Goal: Information Seeking & Learning: Learn about a topic

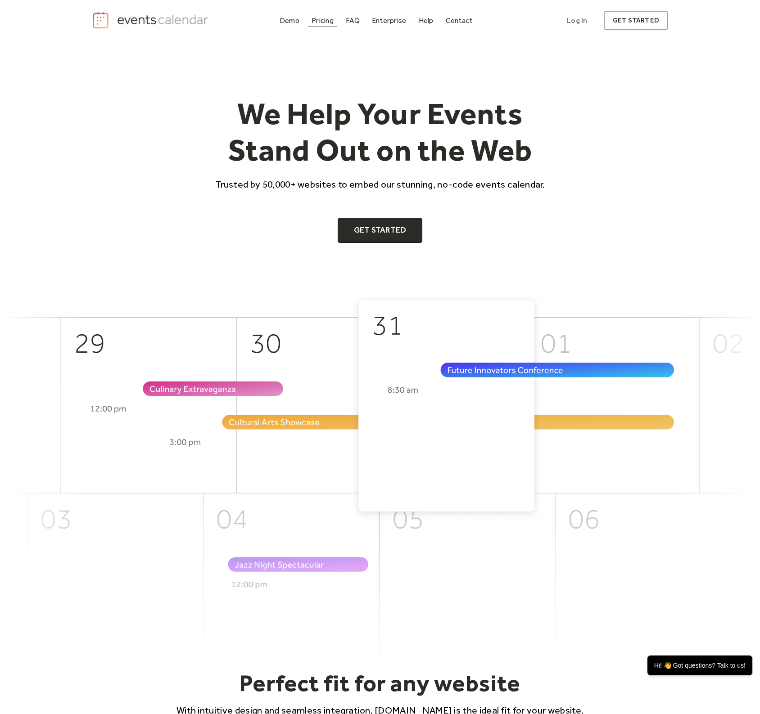
click at [319, 23] on div "Pricing" at bounding box center [322, 20] width 22 height 5
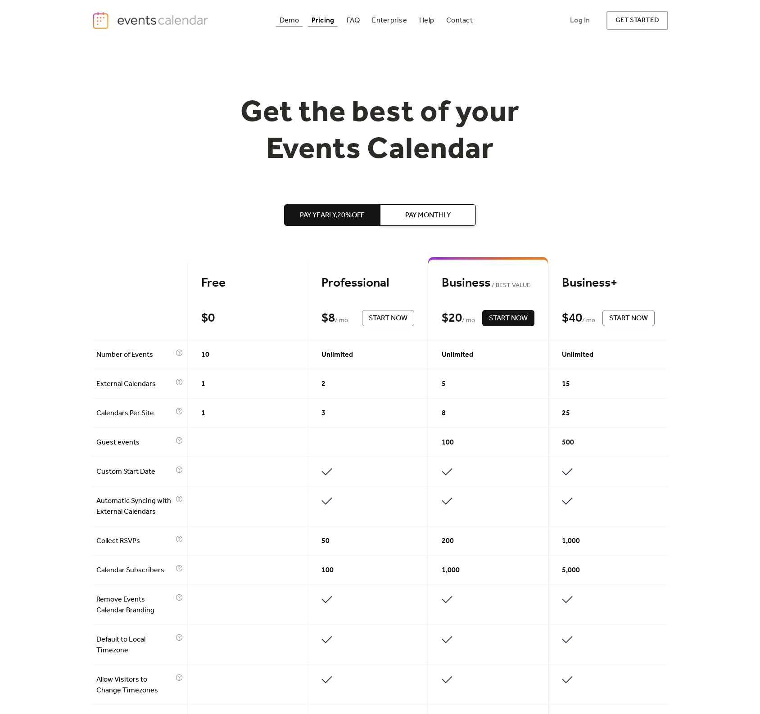
click at [290, 19] on div "Demo" at bounding box center [290, 20] width 20 height 5
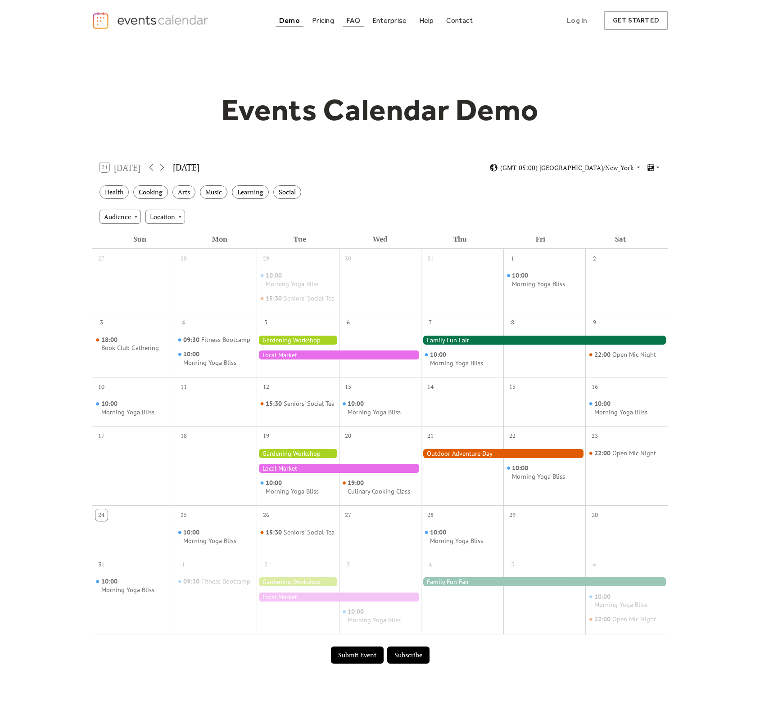
click at [353, 23] on div "FAQ" at bounding box center [353, 20] width 14 height 5
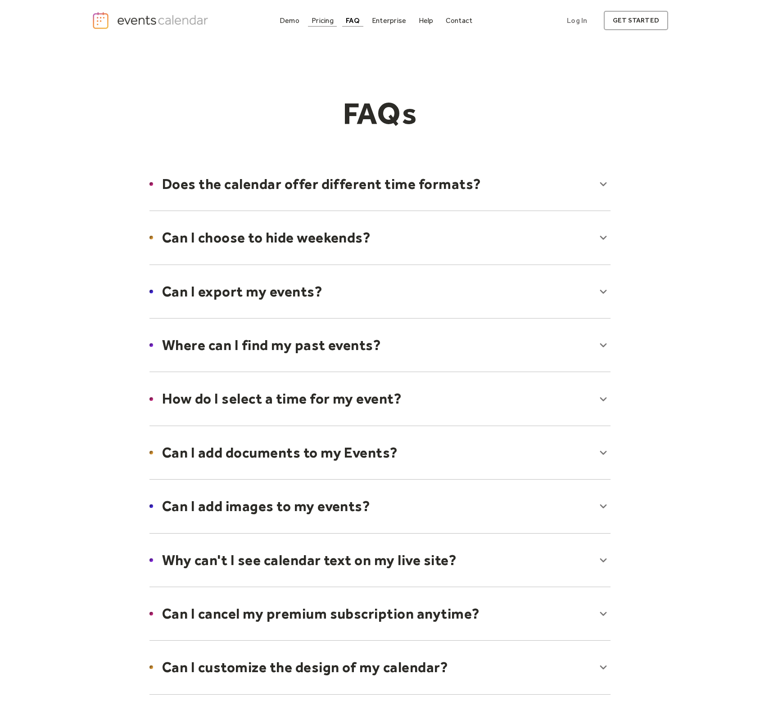
click at [326, 23] on div "Pricing" at bounding box center [322, 20] width 22 height 5
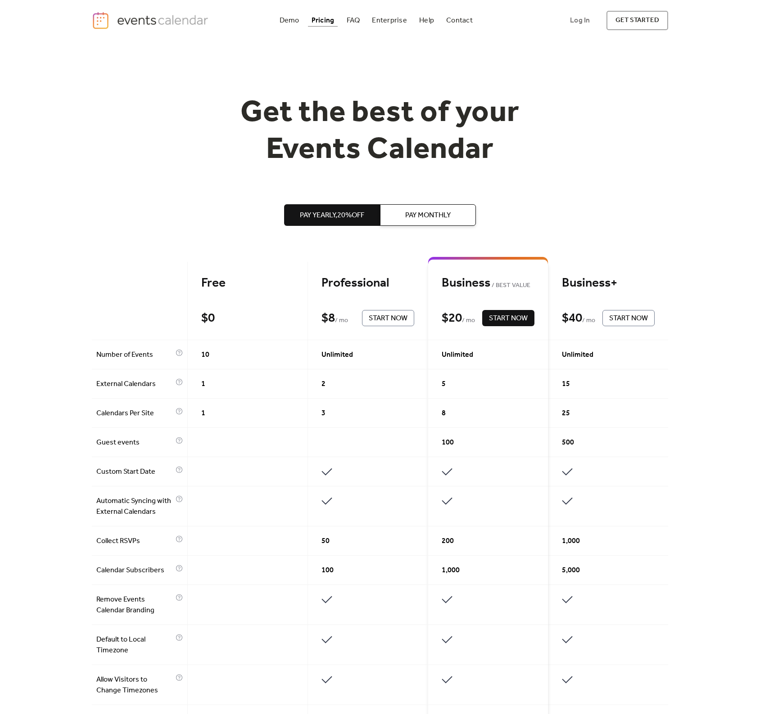
click at [425, 211] on span "Pay Monthly" at bounding box center [427, 215] width 45 height 11
click at [347, 217] on span "Pay Yearly, 20% off" at bounding box center [332, 215] width 64 height 11
click at [419, 217] on span "Pay Monthly" at bounding box center [427, 215] width 45 height 11
click at [290, 22] on div "Demo" at bounding box center [290, 20] width 20 height 5
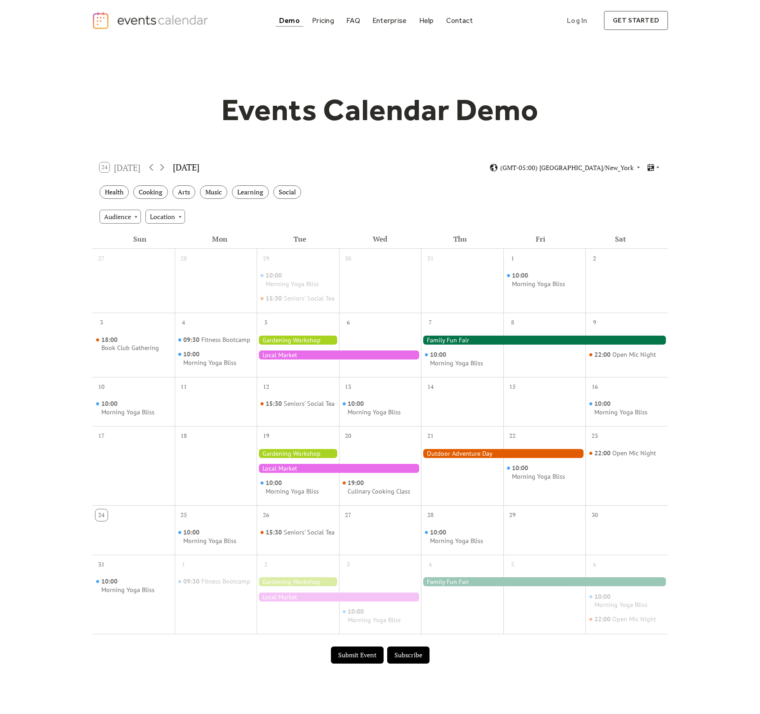
click at [373, 659] on button "Submit Event" at bounding box center [357, 655] width 53 height 17
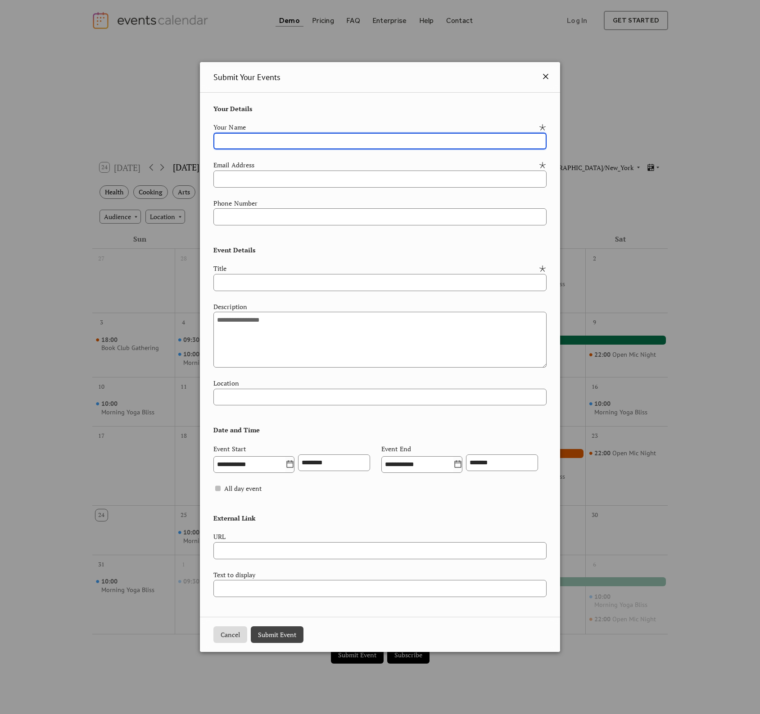
click at [543, 71] on icon at bounding box center [545, 76] width 11 height 11
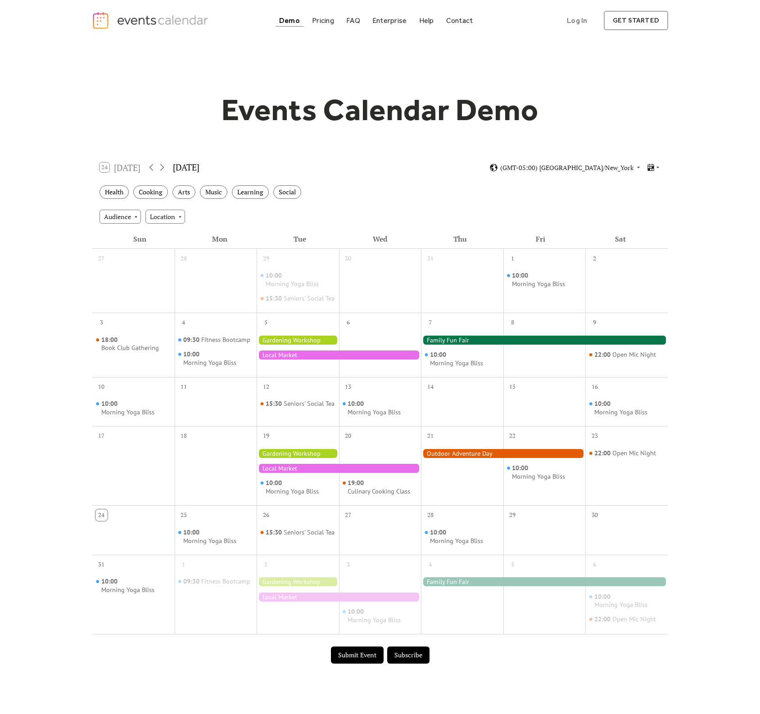
click at [420, 651] on button "Subscribe" at bounding box center [408, 655] width 42 height 17
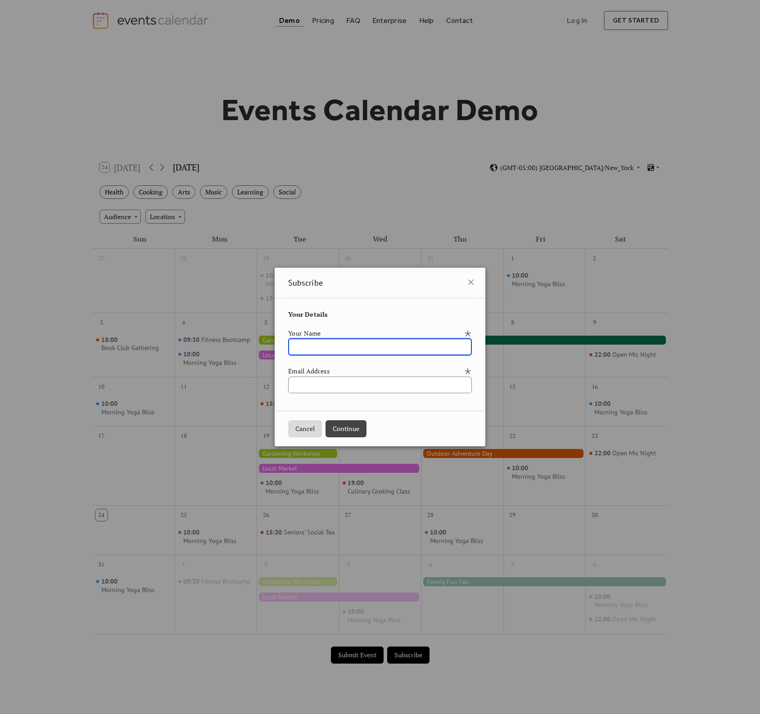
click at [292, 427] on button "Cancel" at bounding box center [305, 428] width 34 height 17
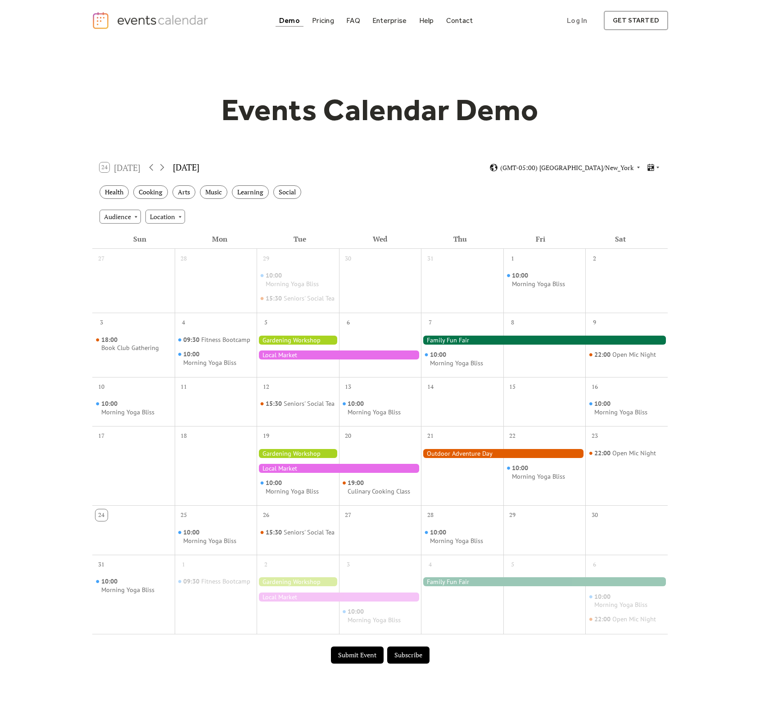
click at [362, 659] on button "Submit Event" at bounding box center [357, 655] width 53 height 17
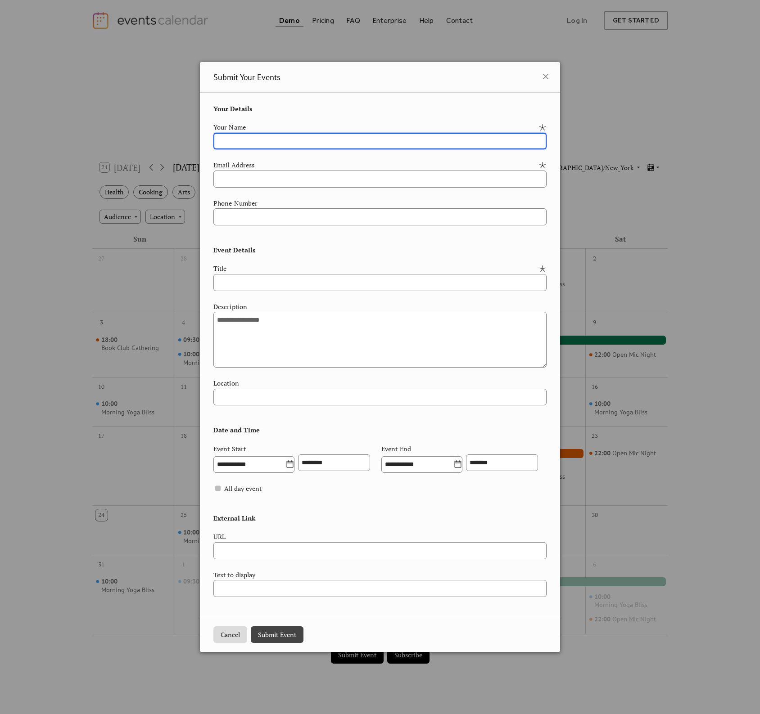
click at [228, 644] on button "Cancel" at bounding box center [230, 635] width 34 height 17
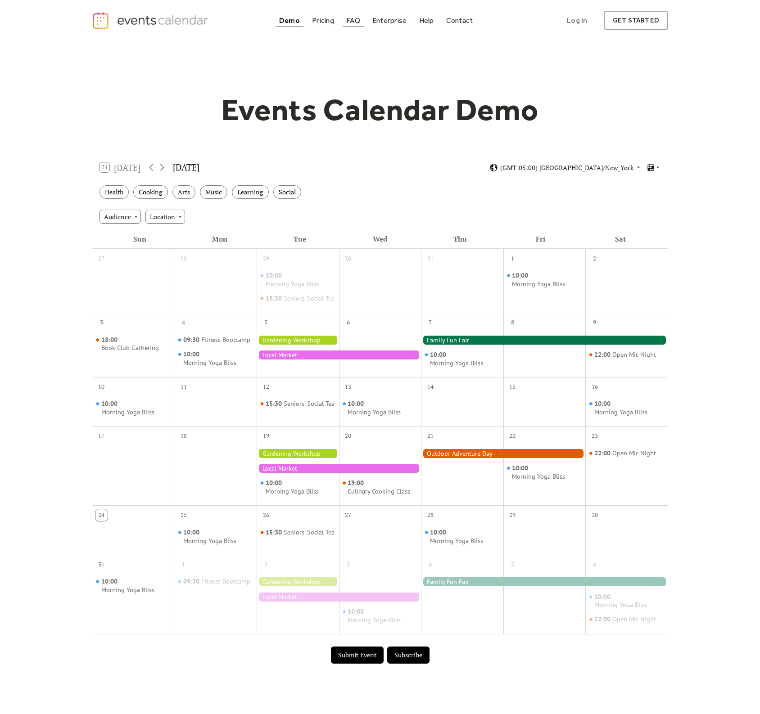
click at [354, 19] on div "FAQ" at bounding box center [353, 20] width 14 height 5
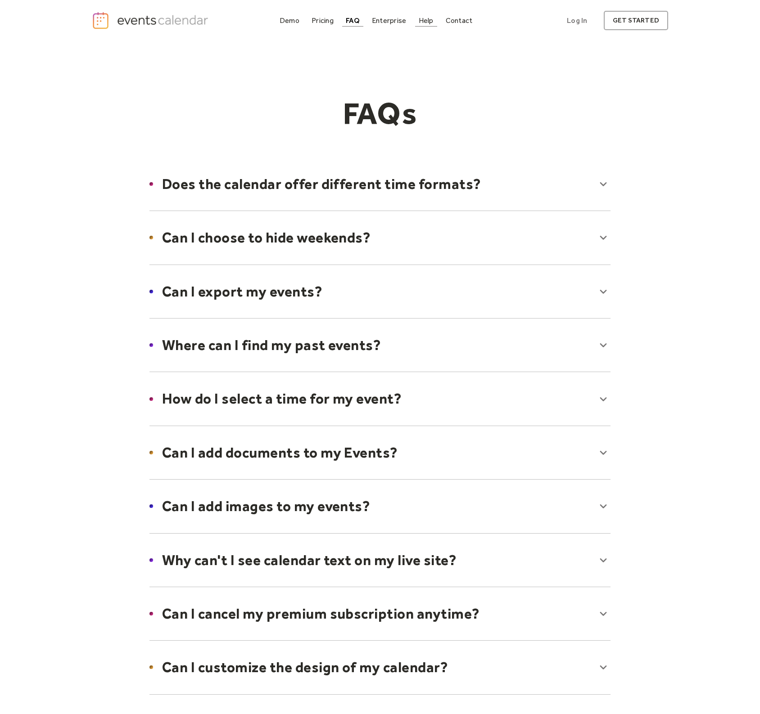
click at [425, 25] on link "Help" at bounding box center [426, 20] width 22 height 12
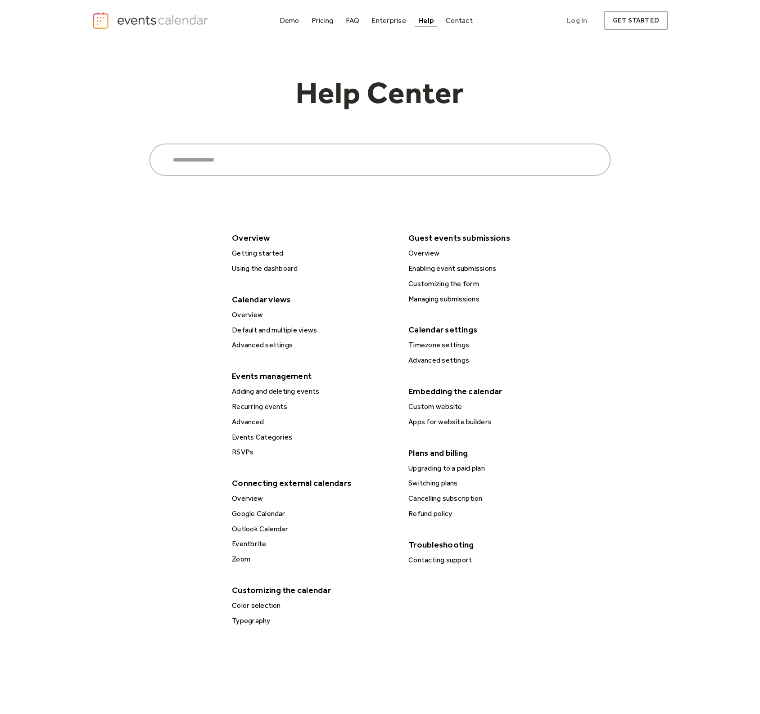
click at [454, 366] on div "Advanced settings" at bounding box center [490, 361] width 168 height 12
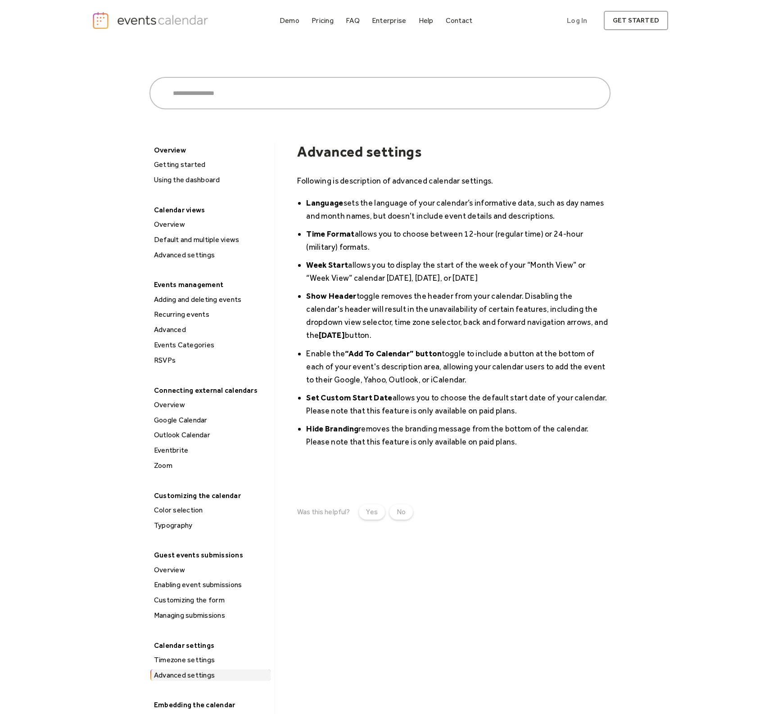
click at [200, 181] on div "Using the dashboard" at bounding box center [210, 180] width 119 height 12
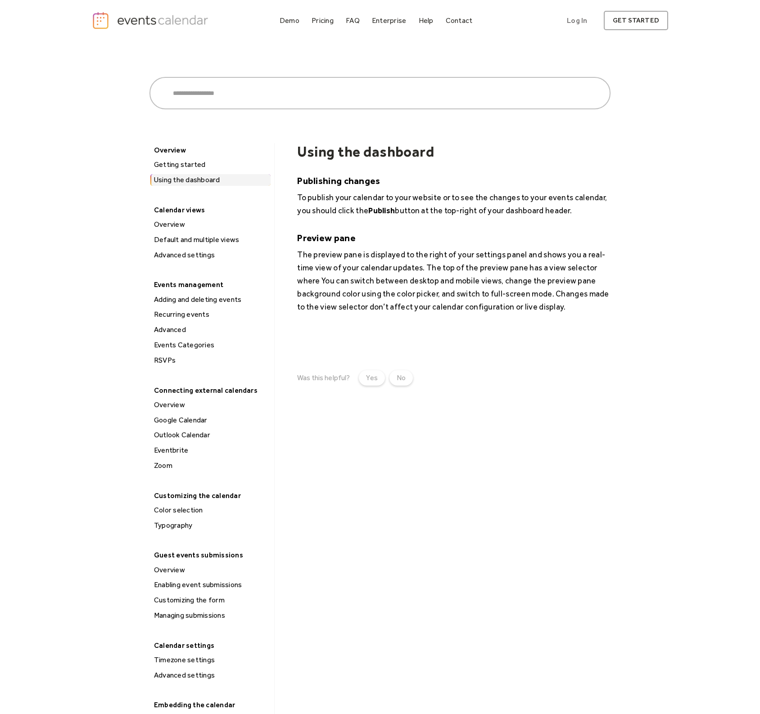
click at [178, 223] on div "Overview" at bounding box center [210, 225] width 119 height 12
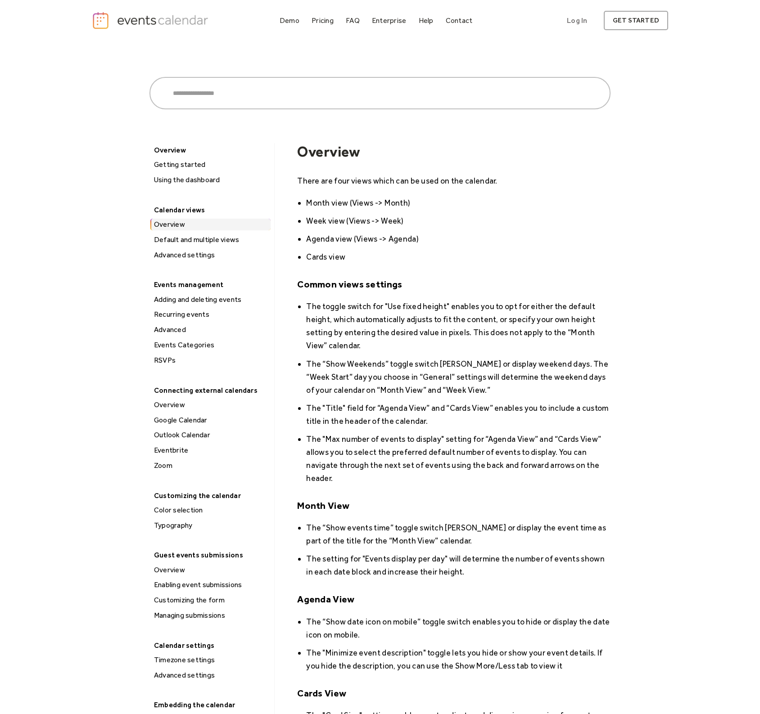
click at [180, 237] on div "Default and multiple views" at bounding box center [210, 240] width 119 height 12
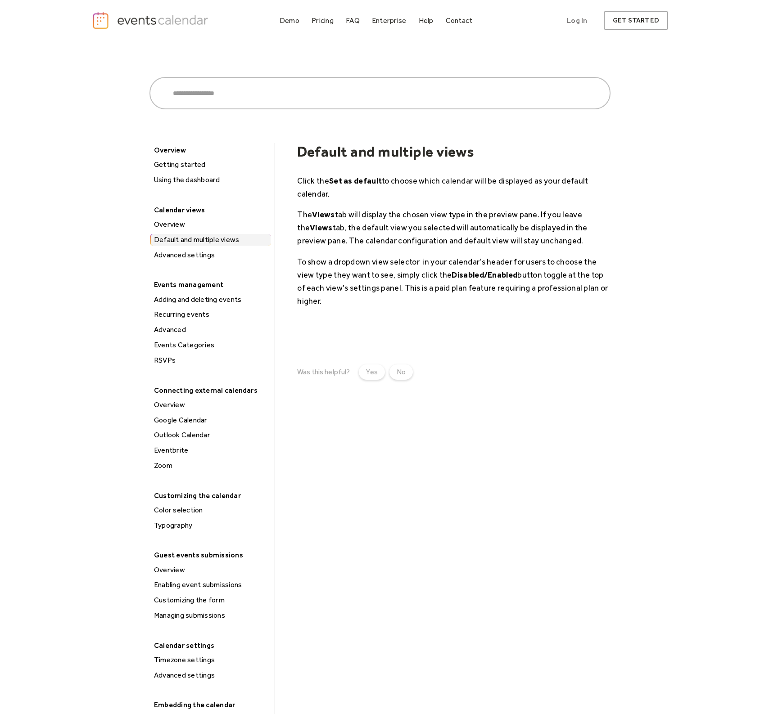
click at [185, 253] on div "Advanced settings" at bounding box center [210, 255] width 119 height 12
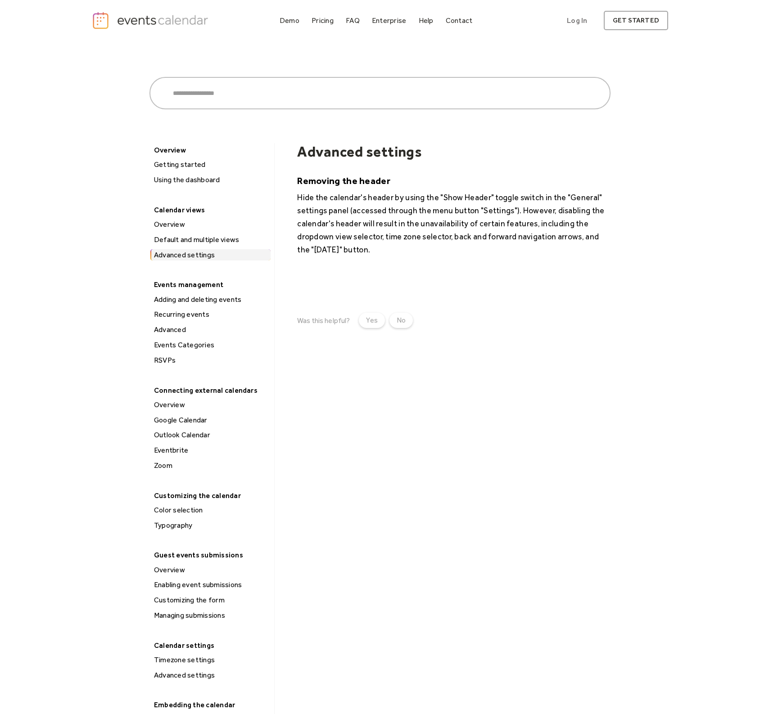
click at [185, 298] on div "Adding and deleting events" at bounding box center [210, 300] width 119 height 12
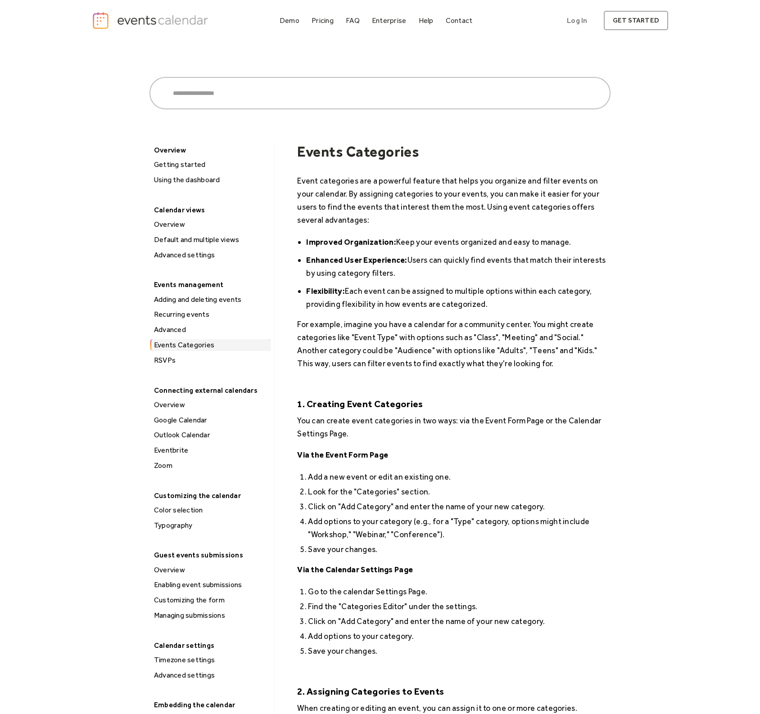
click at [171, 24] on img "home" at bounding box center [151, 20] width 119 height 18
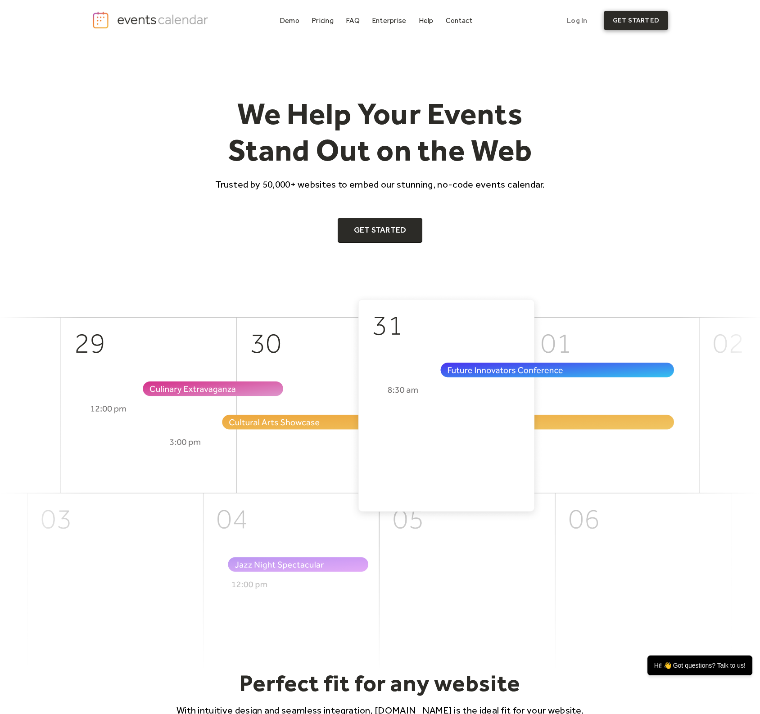
click at [633, 18] on link "get started" at bounding box center [636, 20] width 64 height 19
click at [327, 18] on div "Pricing" at bounding box center [322, 20] width 22 height 5
click at [579, 20] on link "Log In" at bounding box center [577, 20] width 38 height 19
click at [580, 22] on link "Log In" at bounding box center [577, 20] width 38 height 19
